Goal: Task Accomplishment & Management: Use online tool/utility

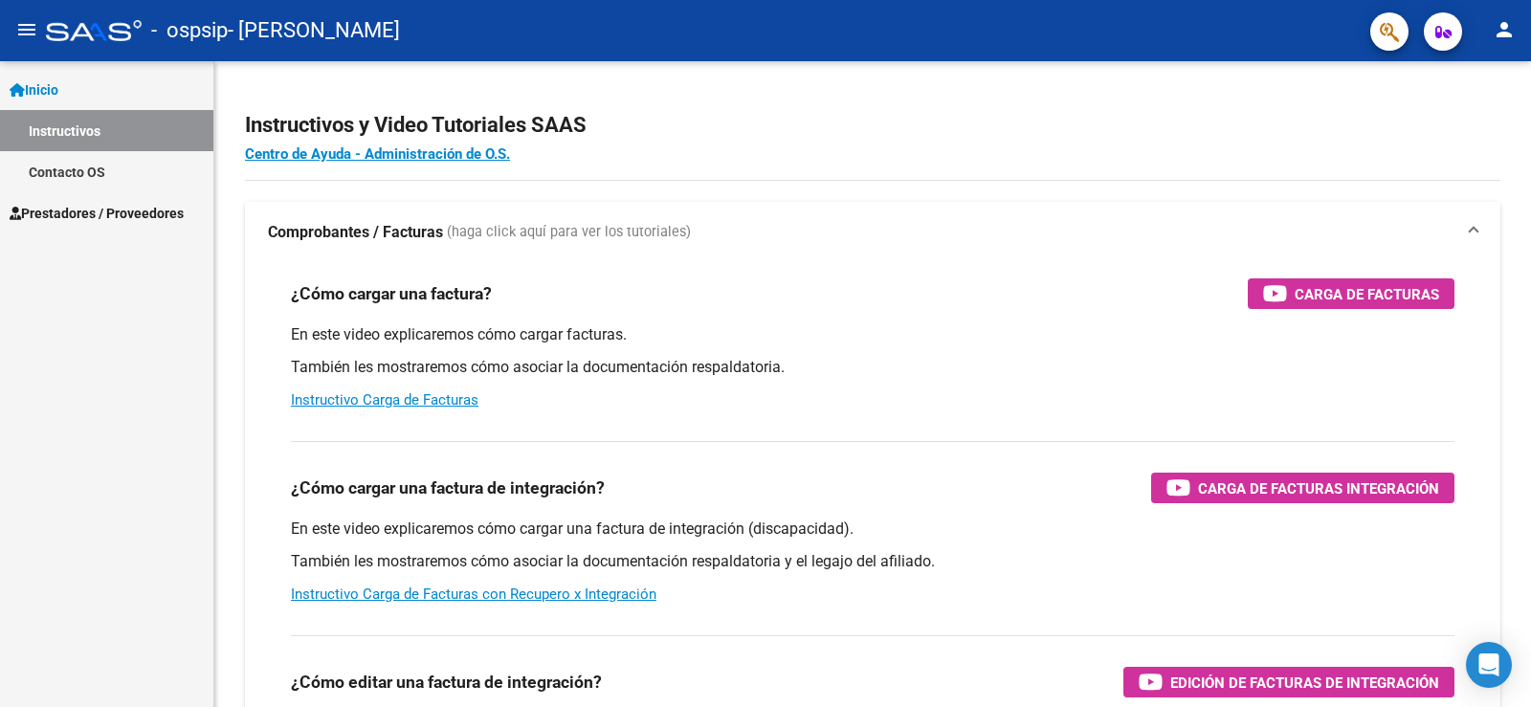
click at [134, 208] on span "Prestadores / Proveedores" at bounding box center [97, 213] width 174 height 21
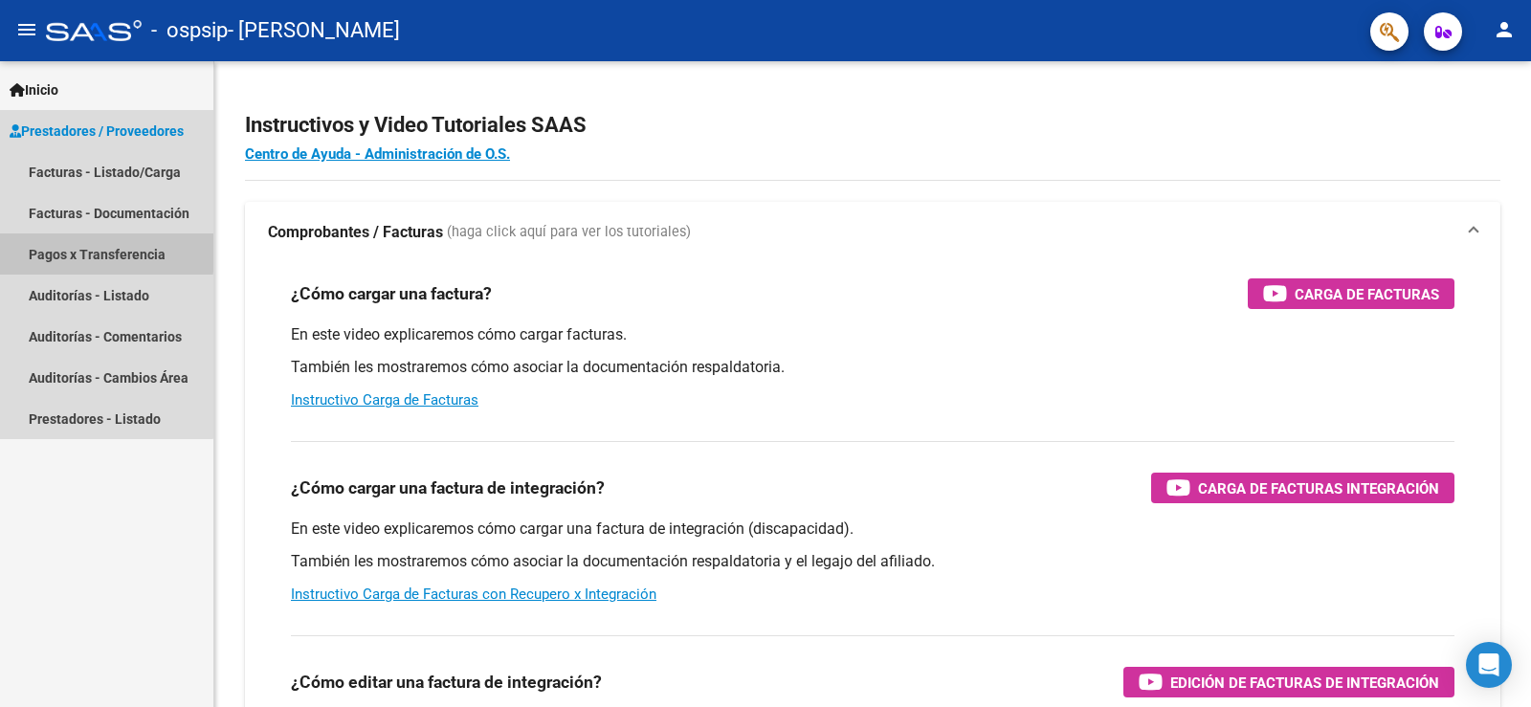
click at [92, 251] on link "Pagos x Transferencia" at bounding box center [106, 253] width 213 height 41
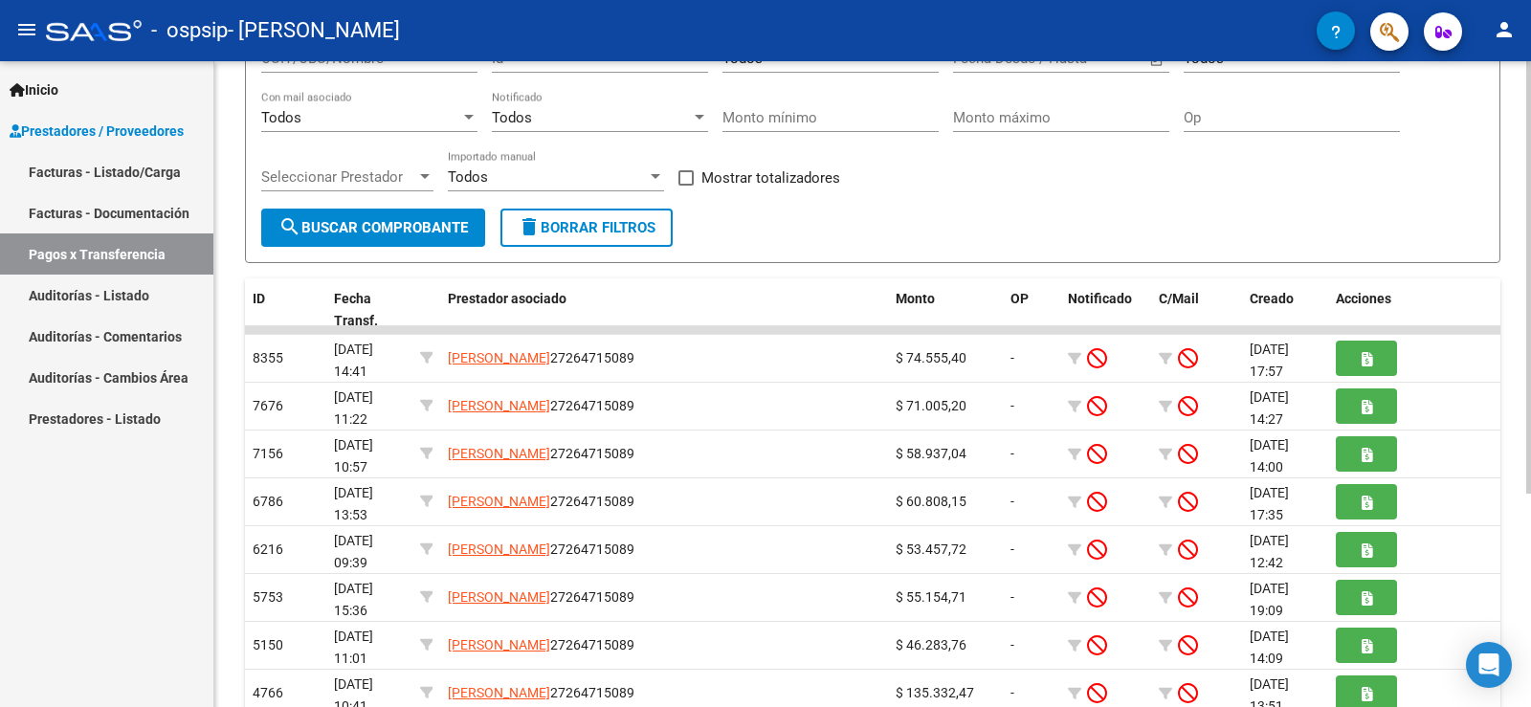
scroll to position [287, 0]
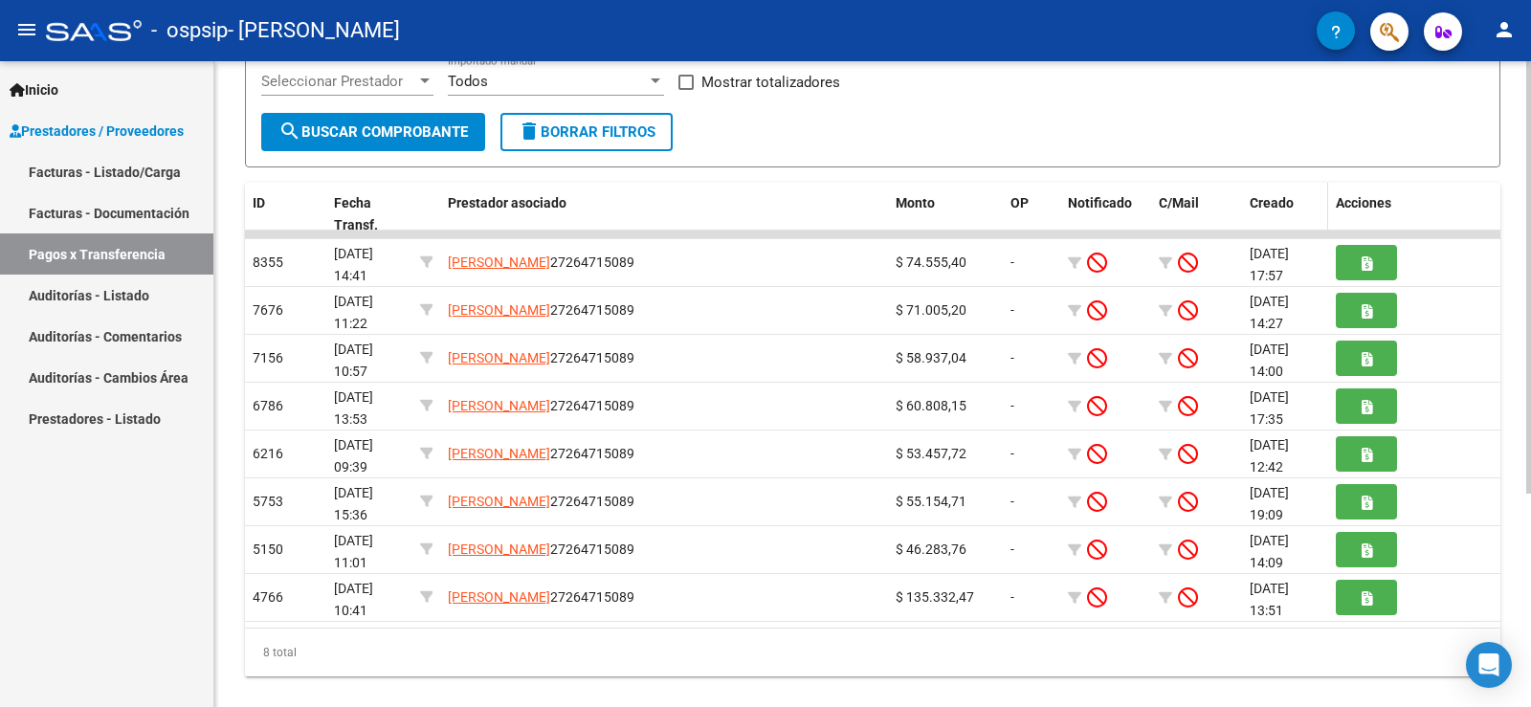
click at [1274, 199] on span "Creado" at bounding box center [1272, 202] width 44 height 15
click at [311, 684] on div "PRESTADORES -> Pagos por Transferencia (alt+p) cloud_download Exportar CSV Impo…" at bounding box center [872, 255] width 1317 height 963
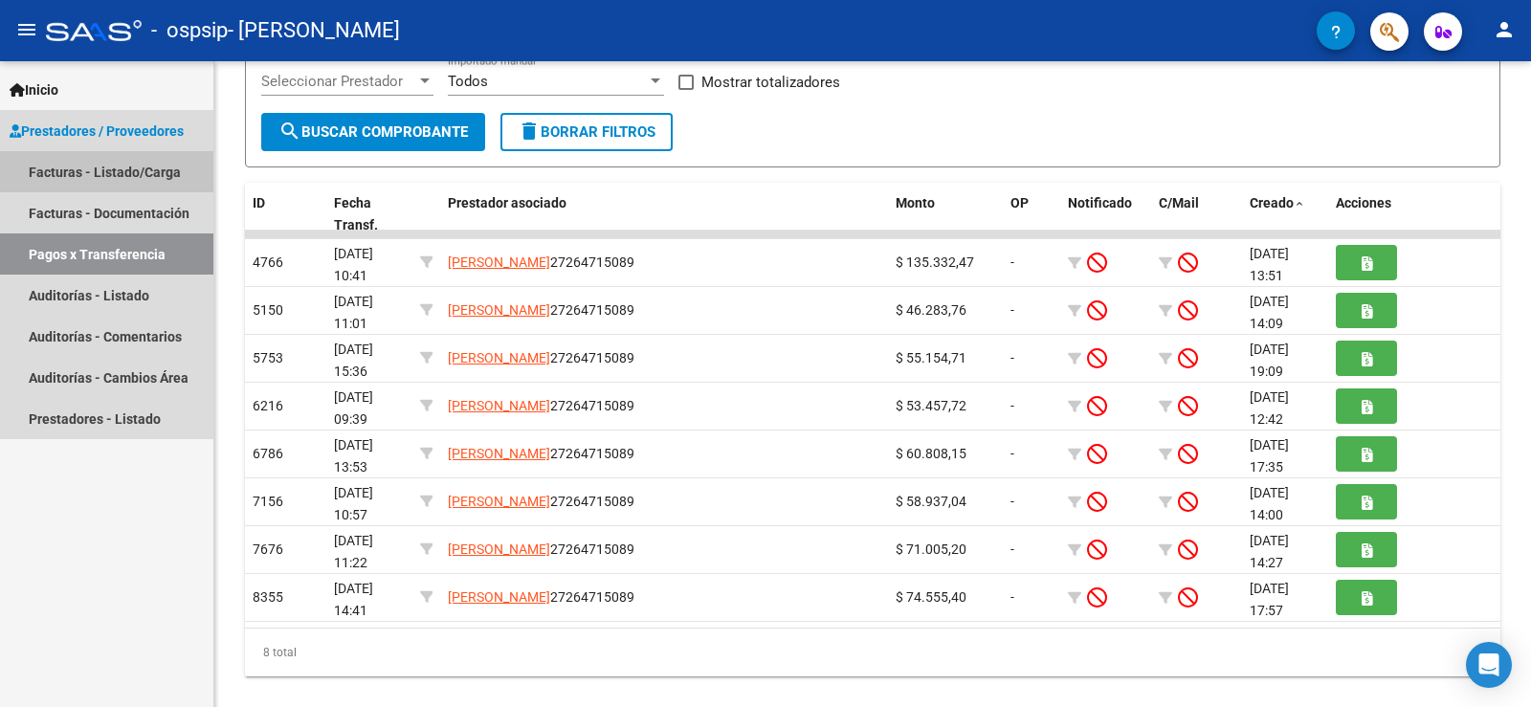
click at [125, 176] on link "Facturas - Listado/Carga" at bounding box center [106, 171] width 213 height 41
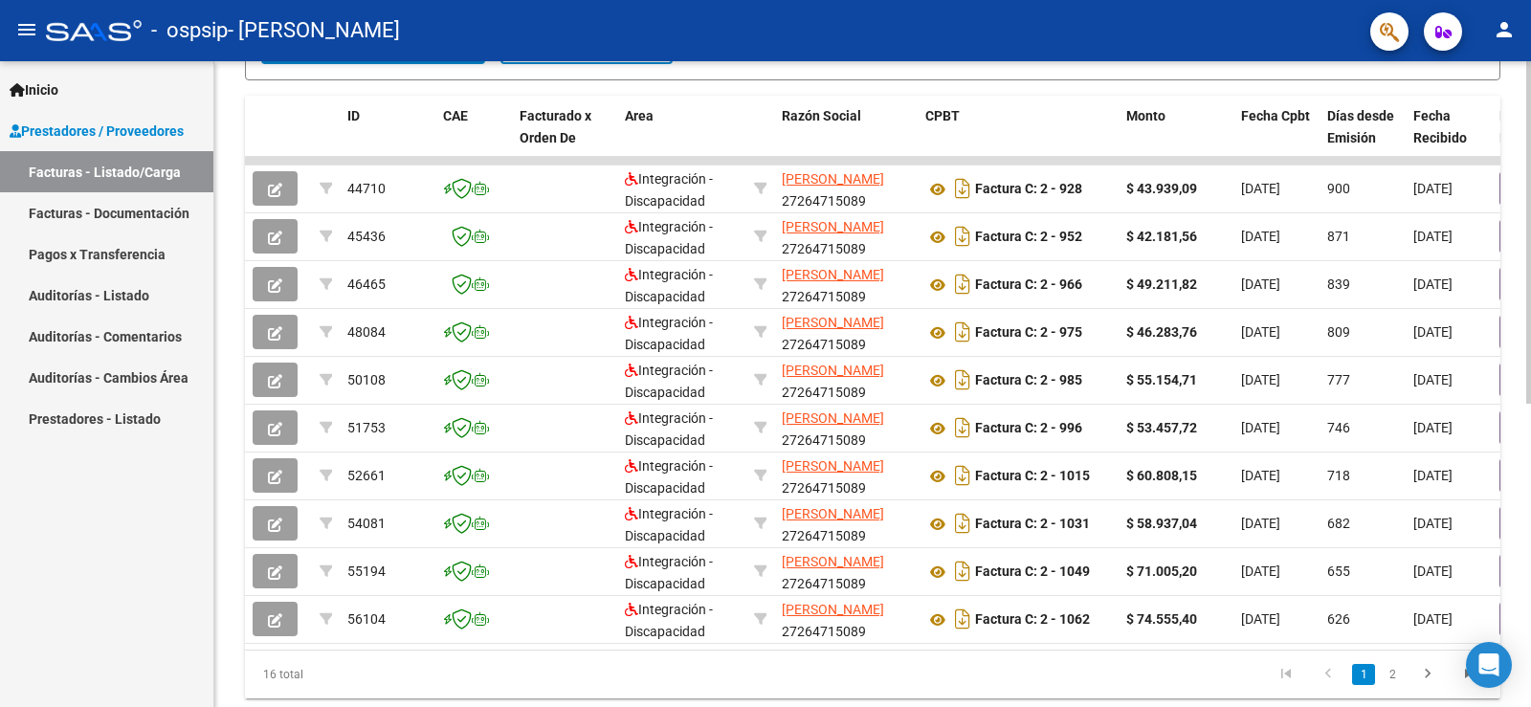
scroll to position [500, 0]
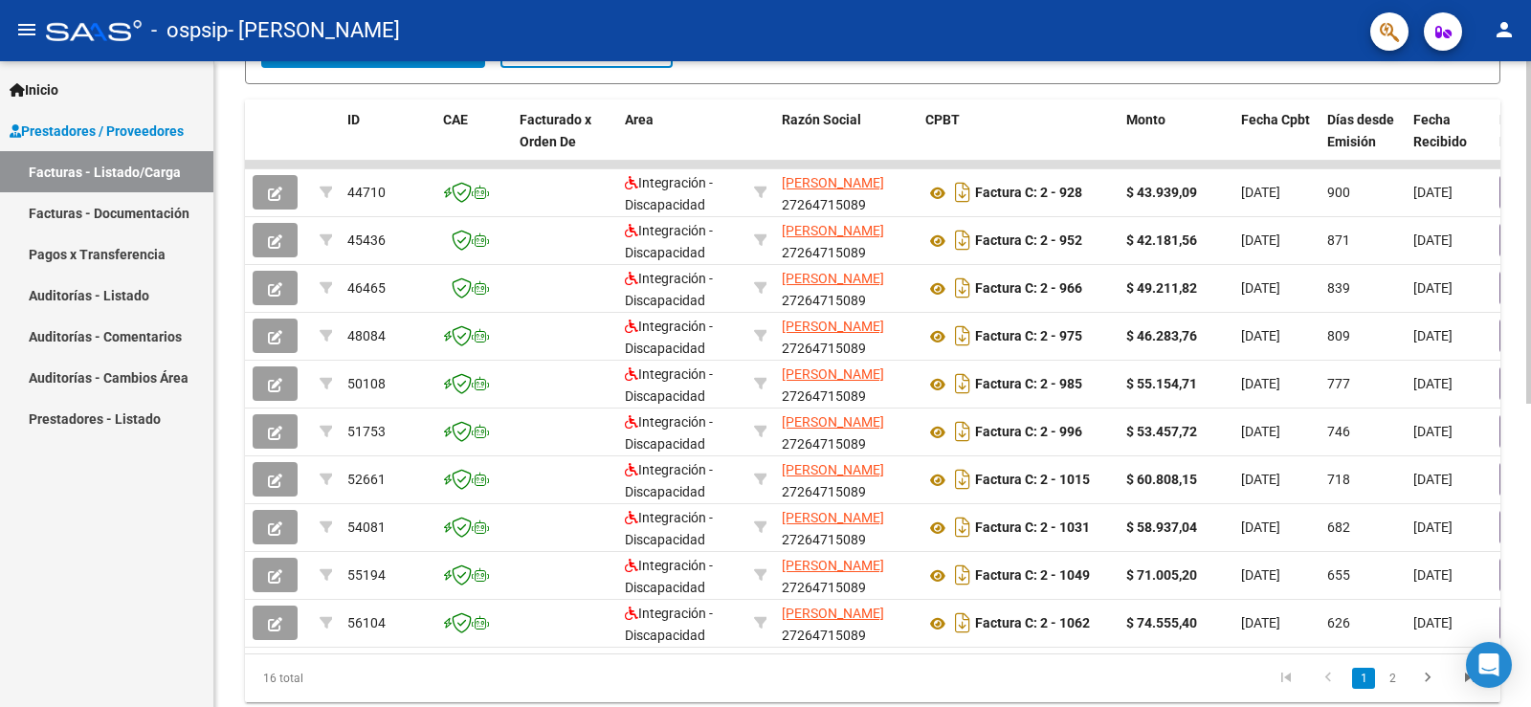
click at [1530, 343] on div at bounding box center [1528, 505] width 5 height 343
click at [1270, 120] on span "Fecha Cpbt" at bounding box center [1275, 119] width 69 height 15
click at [1245, 143] on span at bounding box center [1246, 139] width 11 height 13
click at [327, 118] on div at bounding box center [326, 120] width 12 height 22
click at [1433, 692] on icon "go to next page" at bounding box center [1427, 680] width 25 height 23
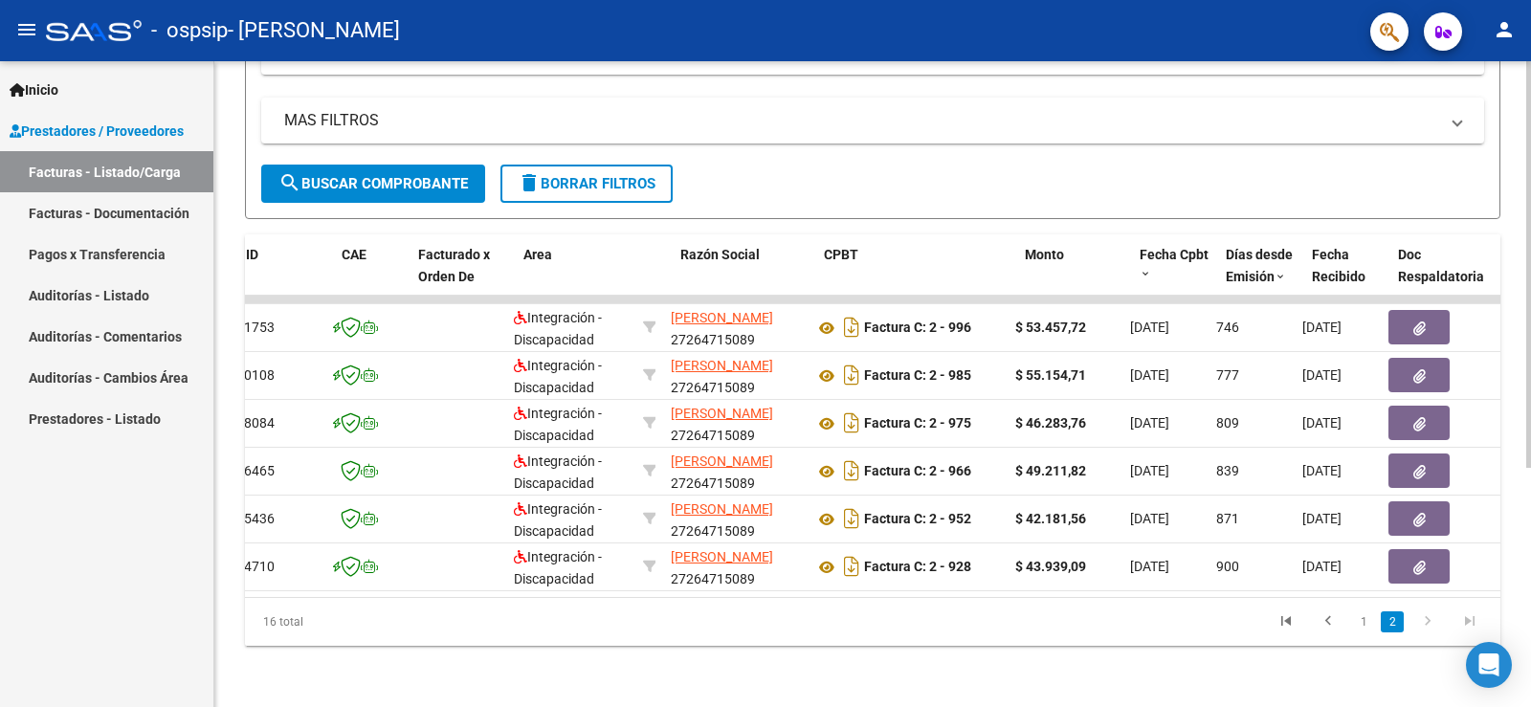
scroll to position [0, 0]
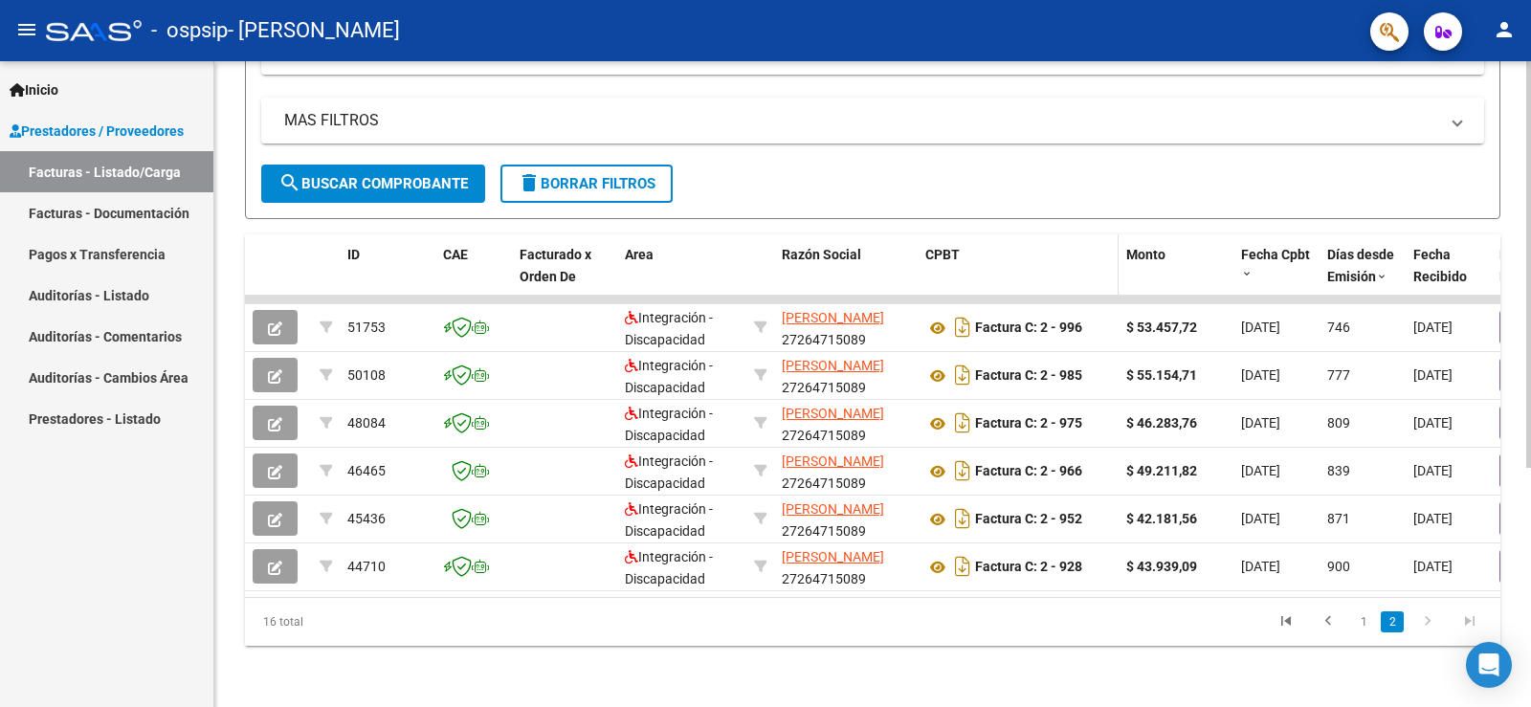
drag, startPoint x: 1166, startPoint y: 245, endPoint x: 1071, endPoint y: 262, distance: 97.2
click at [1161, 247] on div "Monto" at bounding box center [1176, 255] width 100 height 22
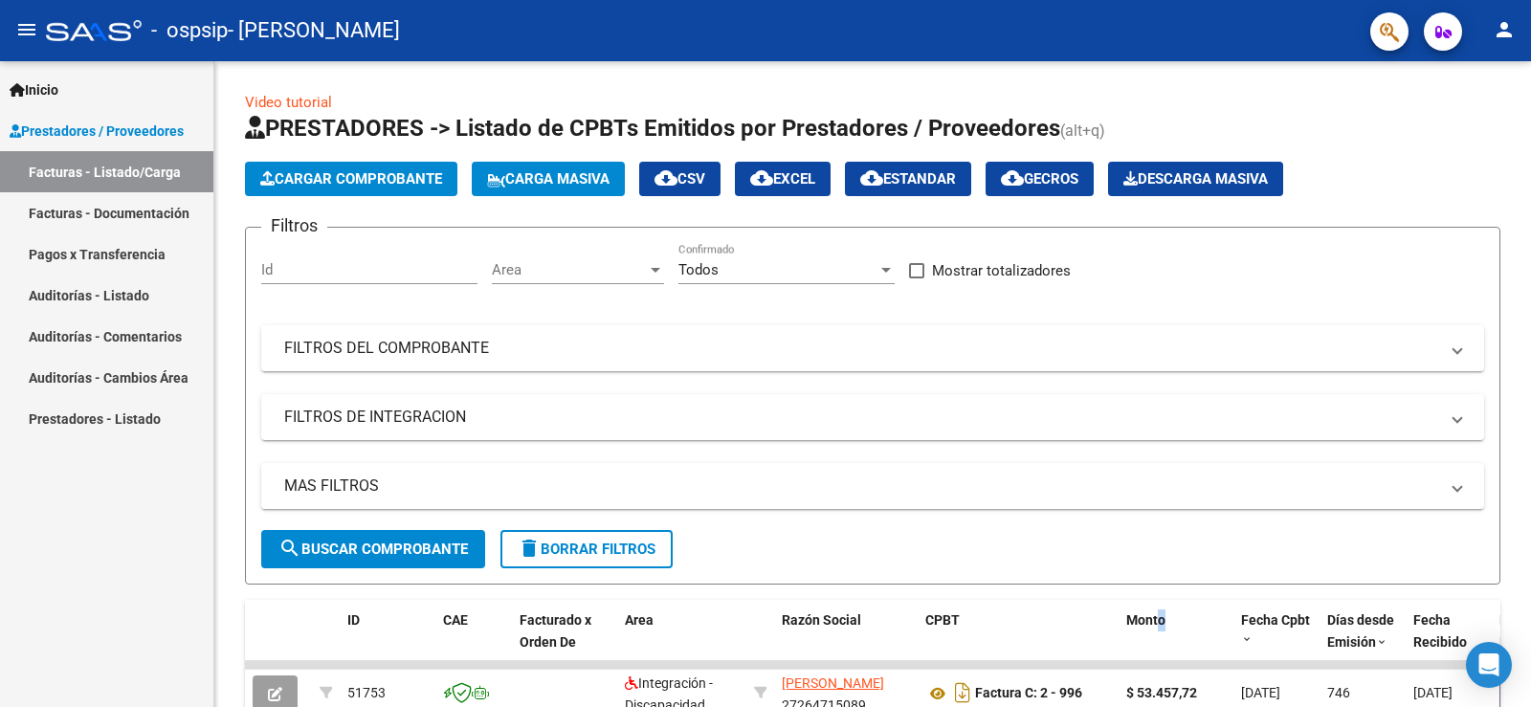
click at [127, 209] on link "Facturas - Documentación" at bounding box center [106, 212] width 213 height 41
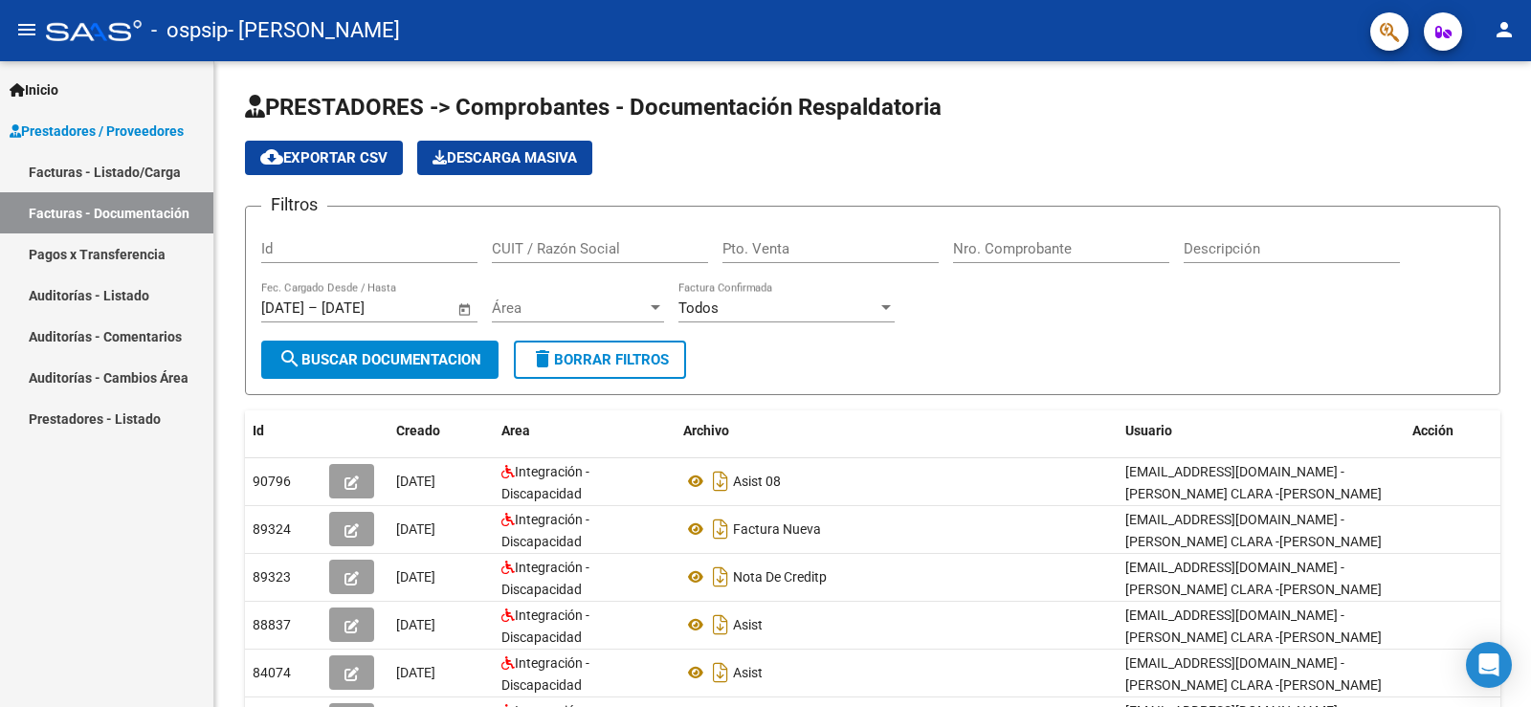
click at [108, 255] on link "Pagos x Transferencia" at bounding box center [106, 253] width 213 height 41
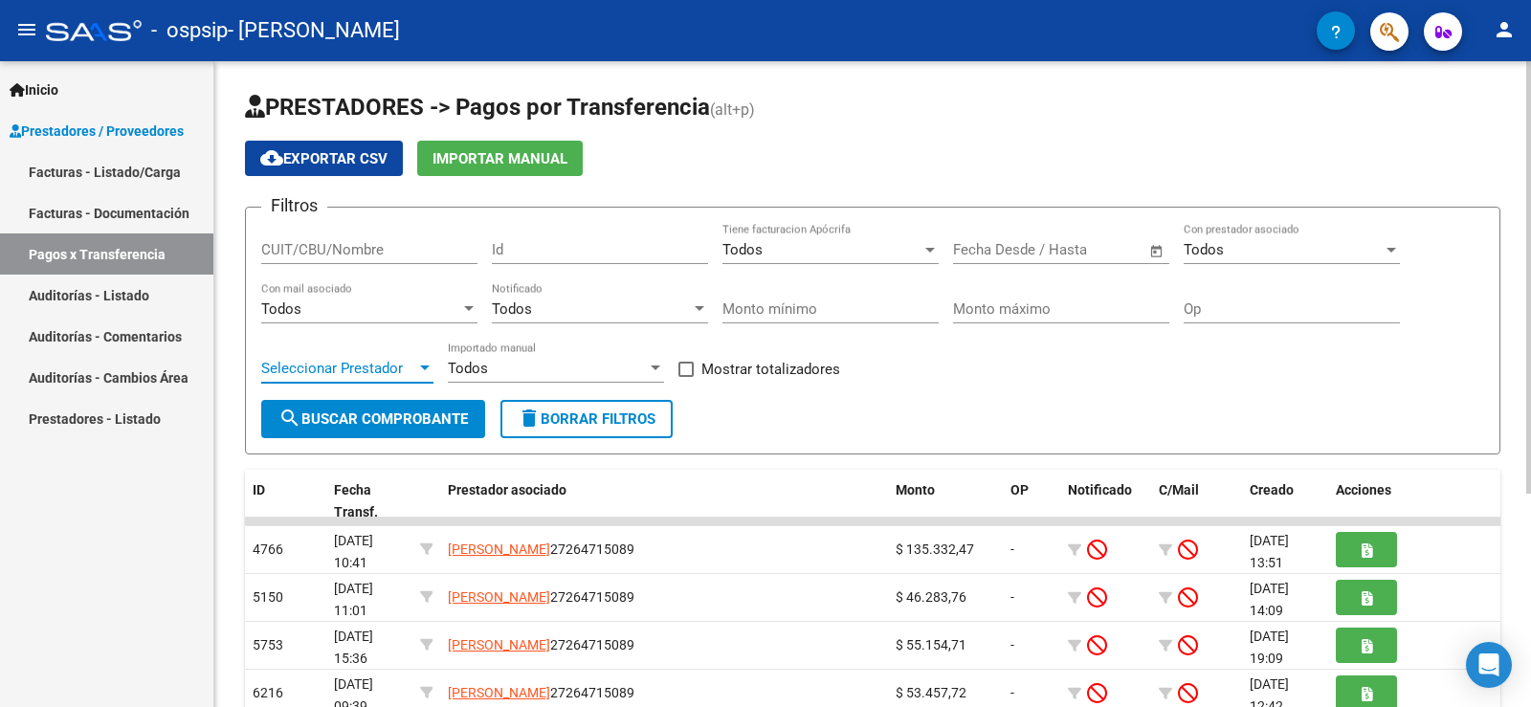
click at [397, 366] on span "Seleccionar Prestador" at bounding box center [338, 368] width 155 height 17
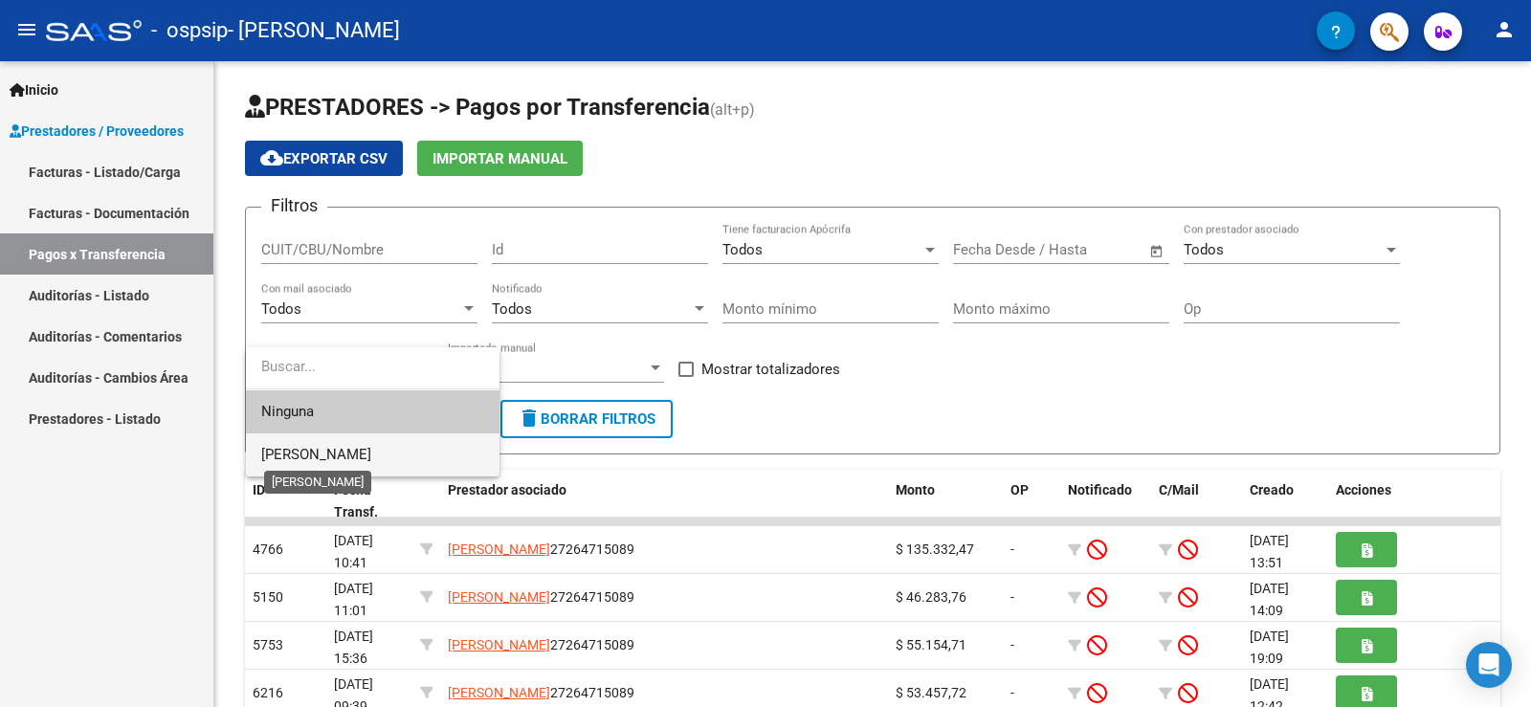
click at [371, 447] on span "[PERSON_NAME]" at bounding box center [316, 454] width 110 height 17
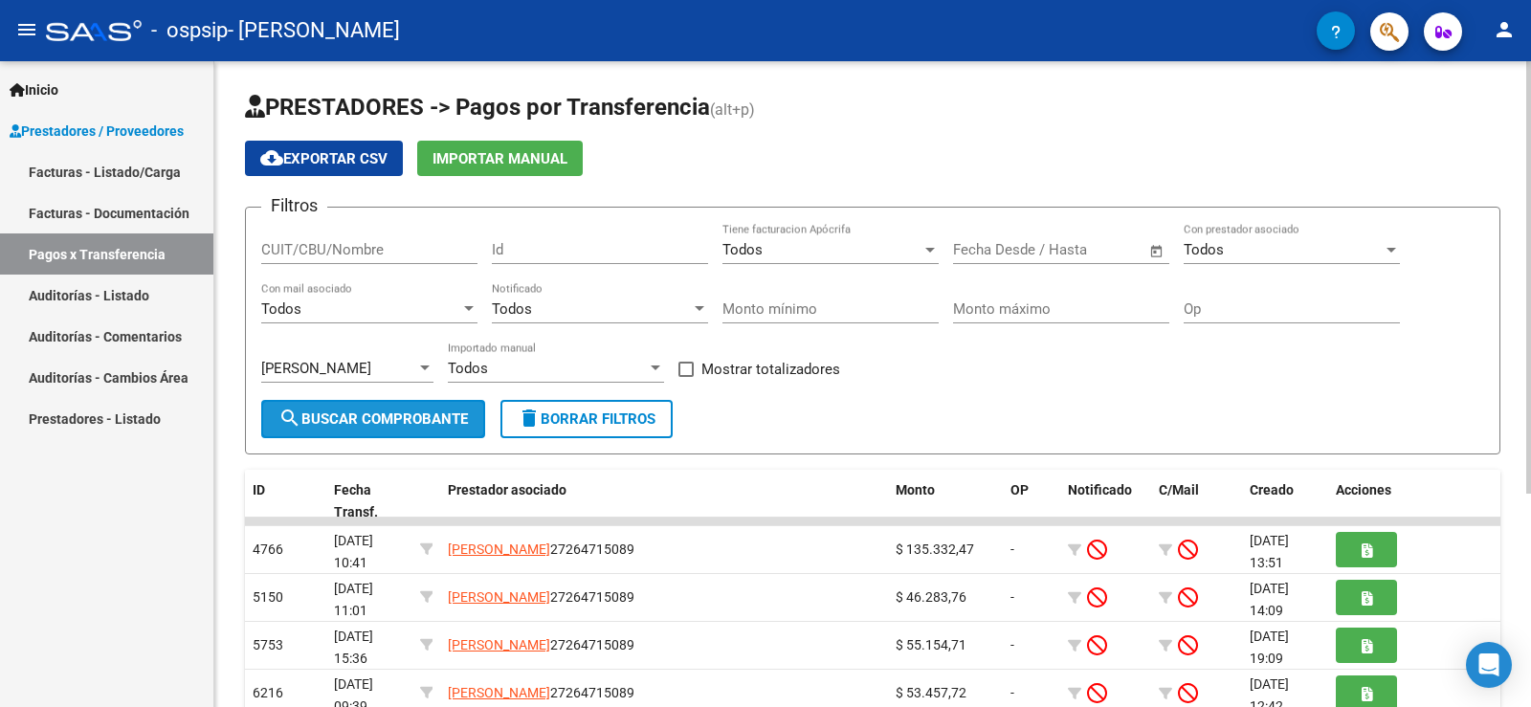
click at [416, 420] on span "search Buscar Comprobante" at bounding box center [372, 418] width 189 height 17
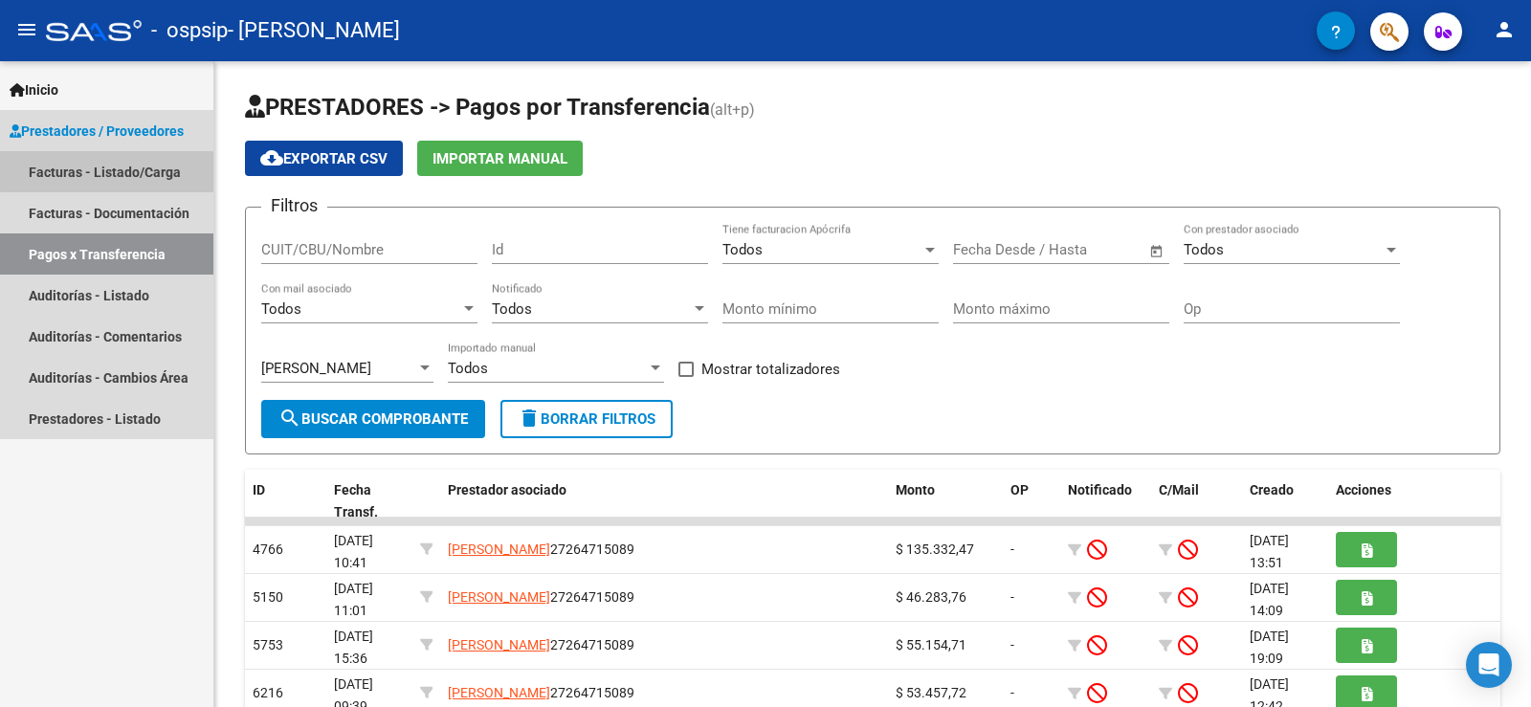
click at [123, 169] on link "Facturas - Listado/Carga" at bounding box center [106, 171] width 213 height 41
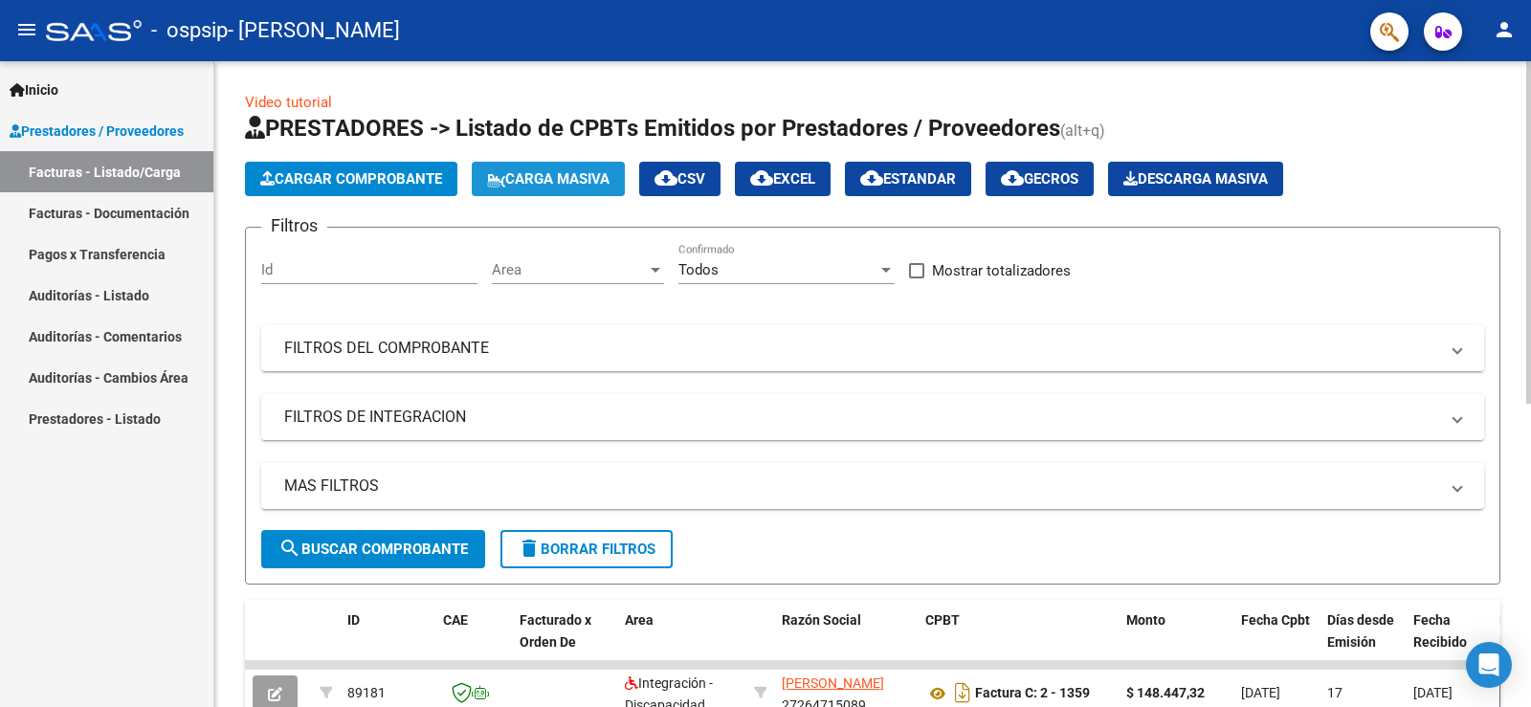
click at [576, 175] on span "Carga Masiva" at bounding box center [548, 178] width 122 height 17
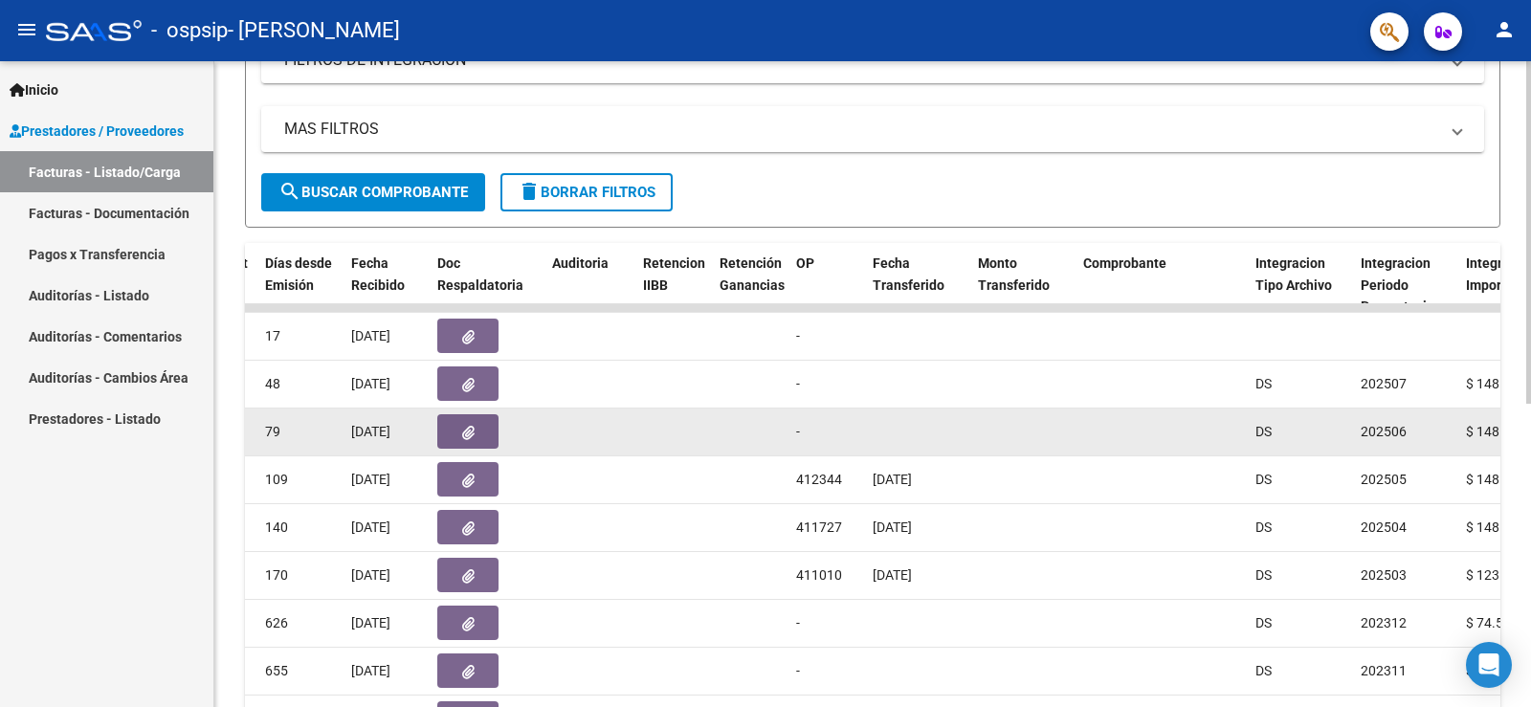
scroll to position [383, 0]
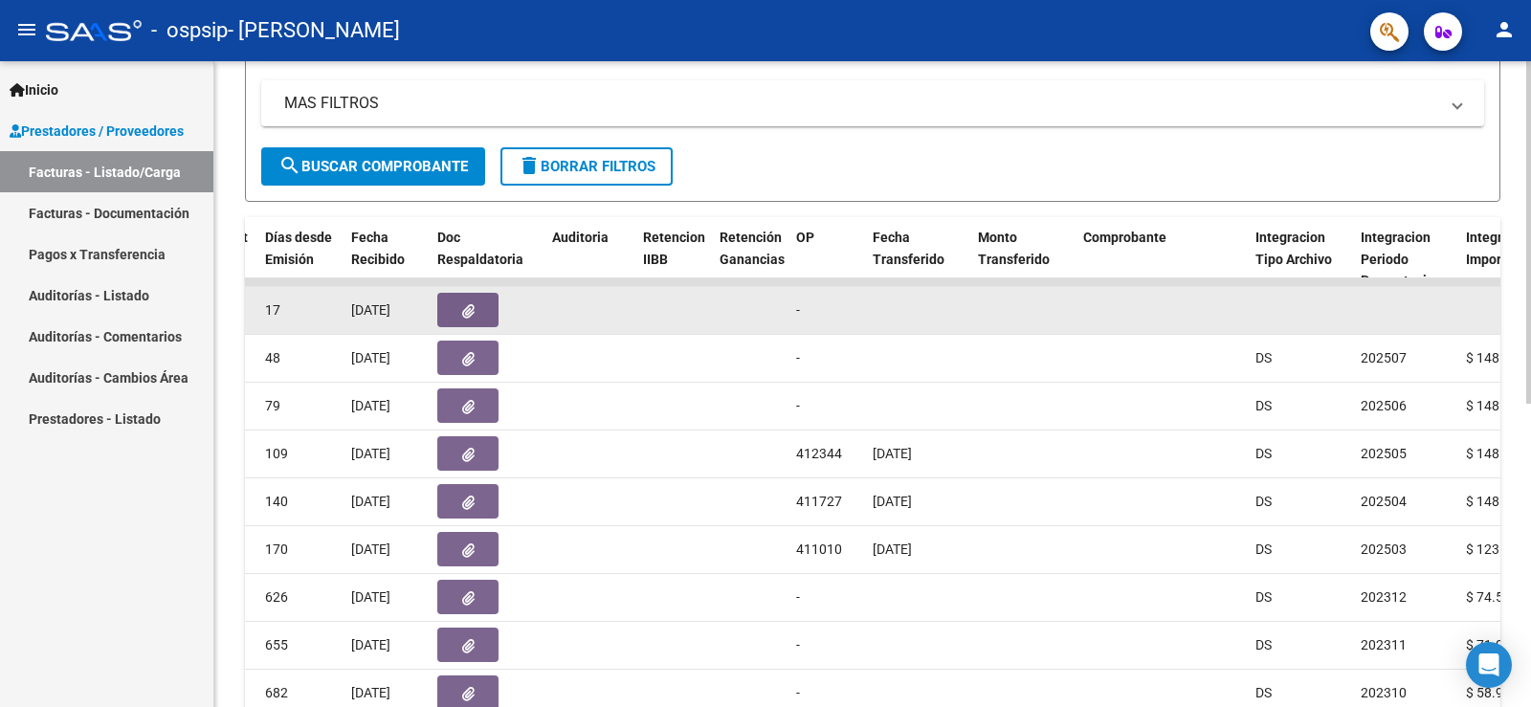
click at [1393, 308] on datatable-body-cell at bounding box center [1405, 310] width 105 height 47
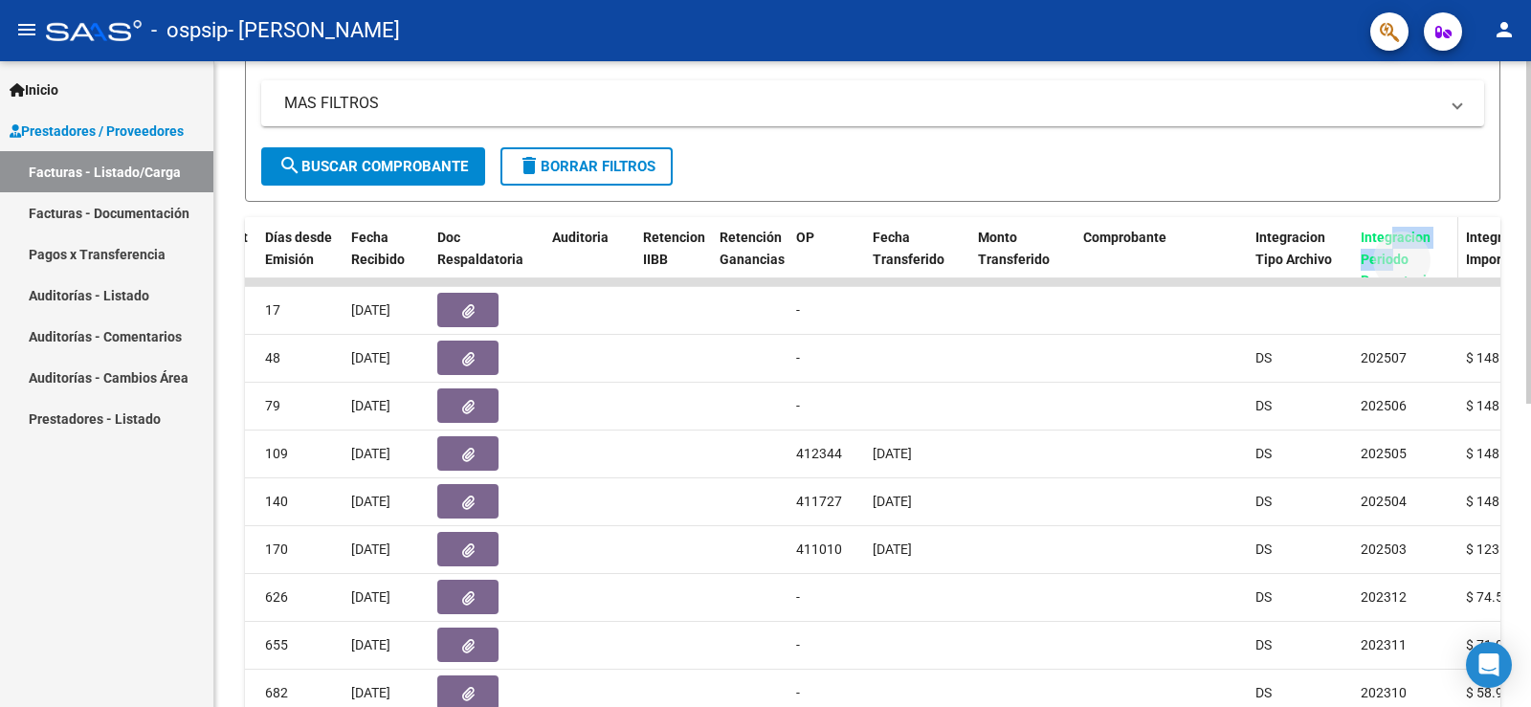
drag, startPoint x: 1395, startPoint y: 256, endPoint x: 1393, endPoint y: 219, distance: 37.4
click at [1393, 219] on datatable-header-cell "Integracion Periodo Presentacion" at bounding box center [1405, 259] width 105 height 84
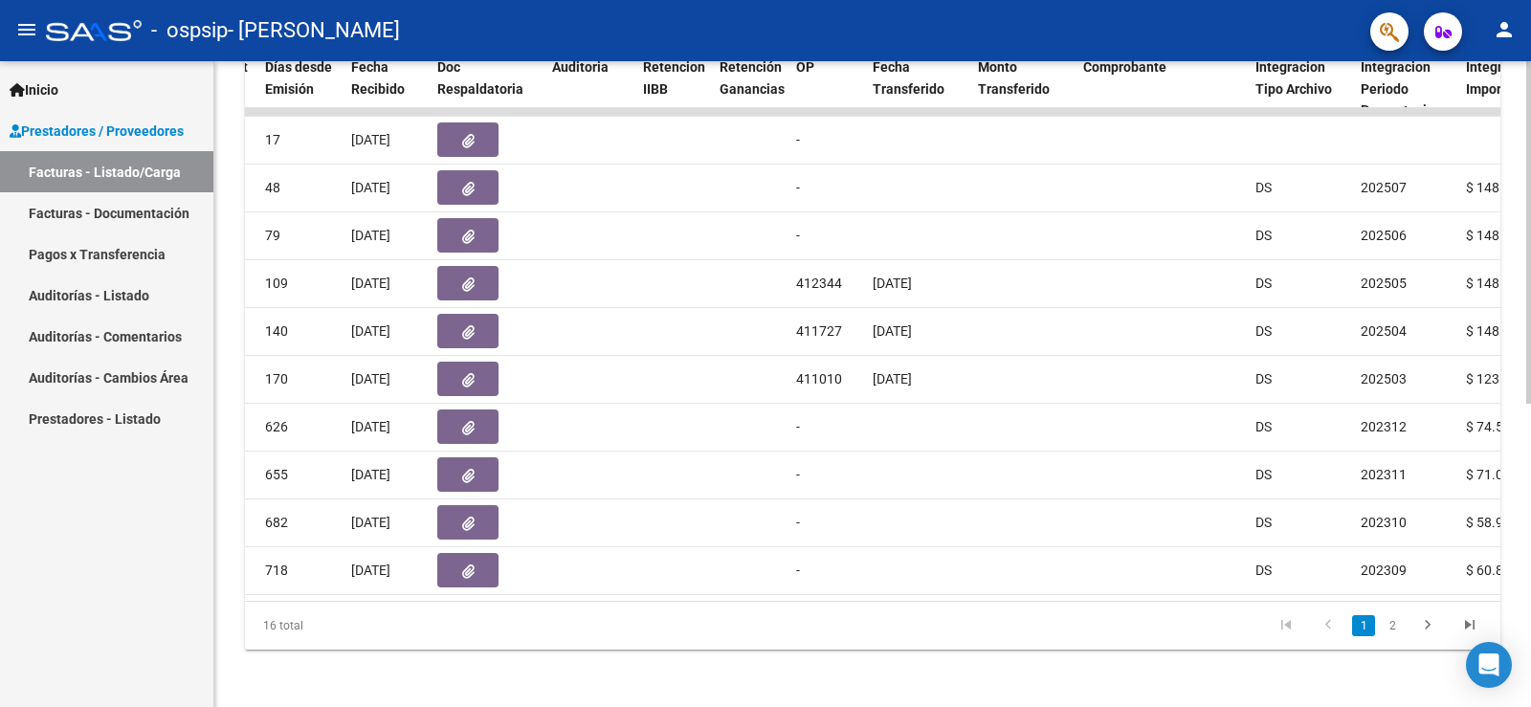
scroll to position [547, 0]
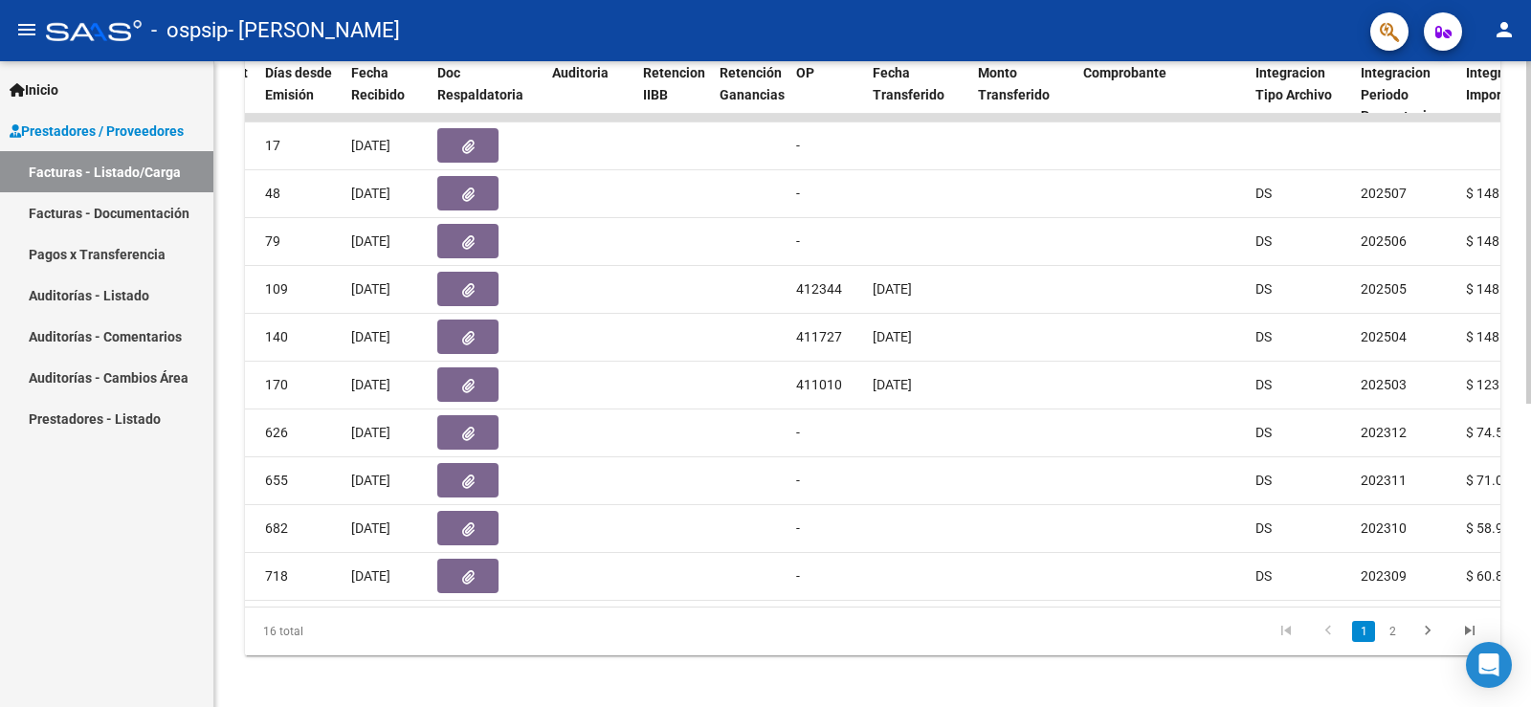
click at [1524, 374] on div "Video tutorial PRESTADORES -> Listado de CPBTs Emitidos por Prestadores / Prove…" at bounding box center [874, 115] width 1321 height 1203
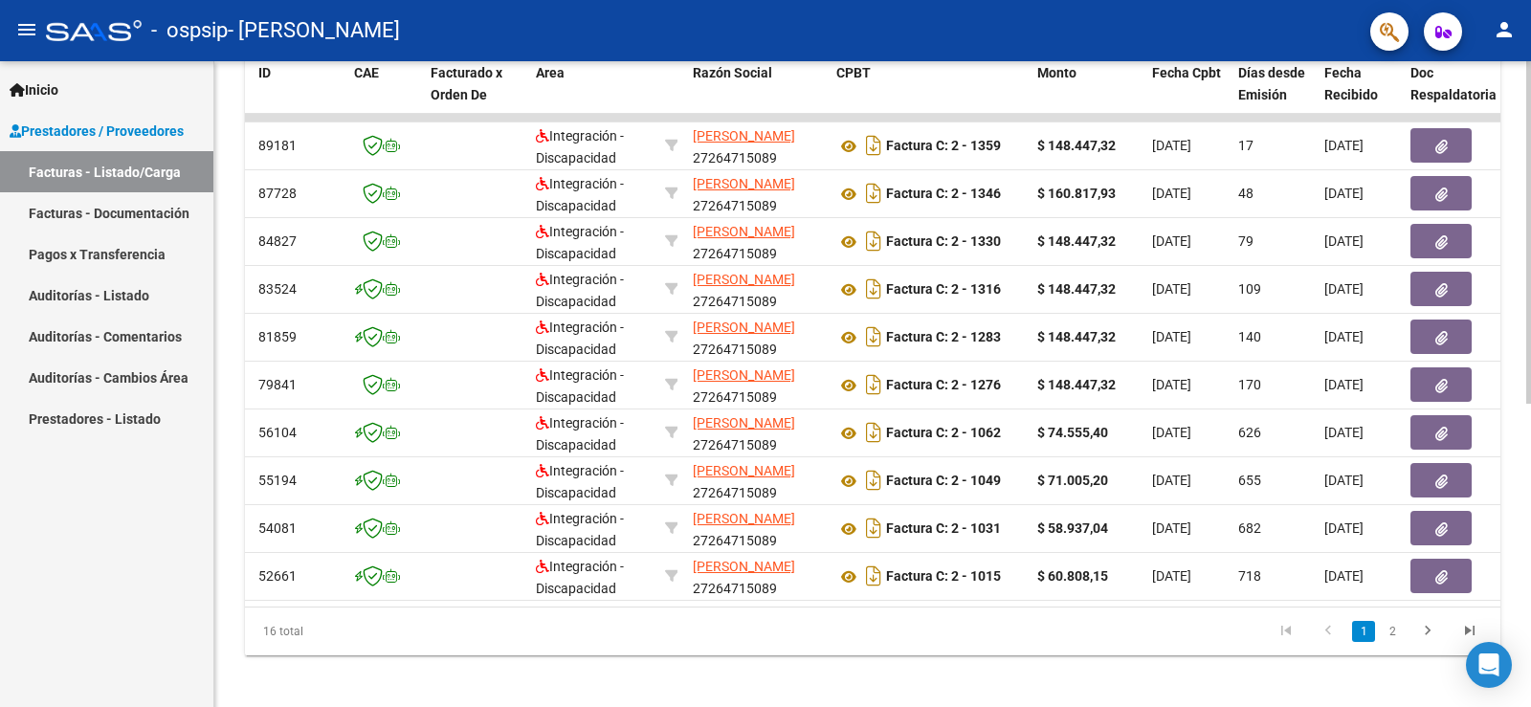
scroll to position [0, 0]
